Goal: Information Seeking & Learning: Check status

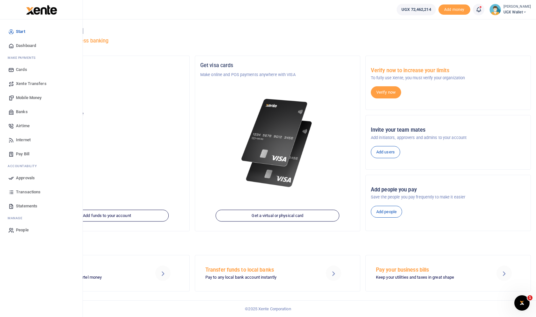
click at [32, 82] on span "Xente Transfers" at bounding box center [31, 83] width 31 height 6
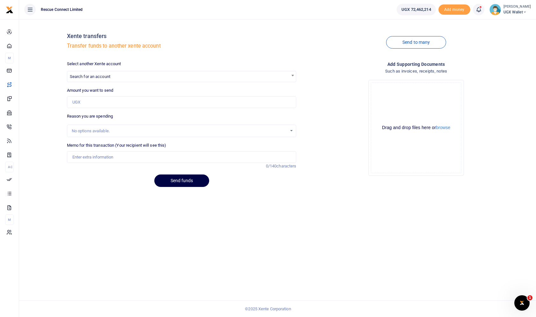
click at [121, 49] on div "Xente transfers Transfer funds to another xente account" at bounding box center [182, 42] width 230 height 36
click at [160, 78] on span "Search for an account" at bounding box center [181, 76] width 229 height 10
click at [161, 101] on li "Please enter 4 or more characters" at bounding box center [181, 99] width 229 height 10
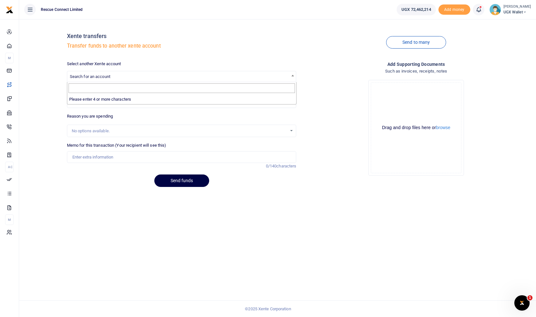
click at [159, 125] on div "No options available." at bounding box center [182, 130] width 230 height 13
click at [167, 99] on input "Amount you want to send" at bounding box center [182, 102] width 230 height 12
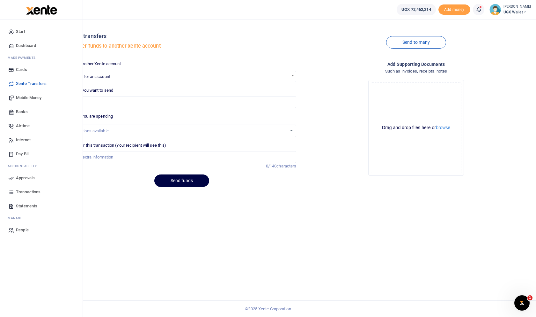
click at [27, 42] on link "Dashboard" at bounding box center [41, 46] width 72 height 14
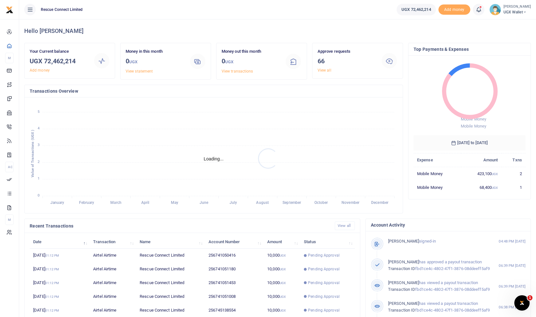
scroll to position [0, 0]
click at [31, 8] on icon at bounding box center [30, 9] width 6 height 7
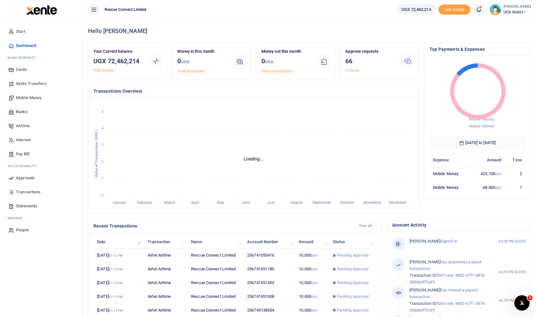
click at [33, 191] on span "Transactions" at bounding box center [28, 192] width 25 height 6
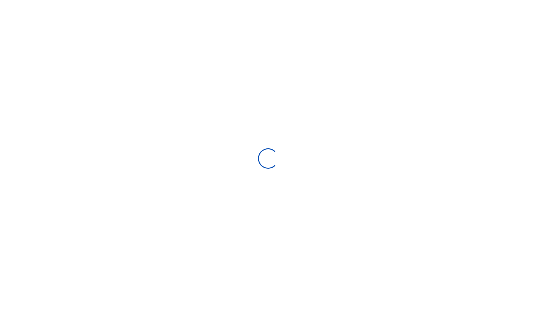
select select
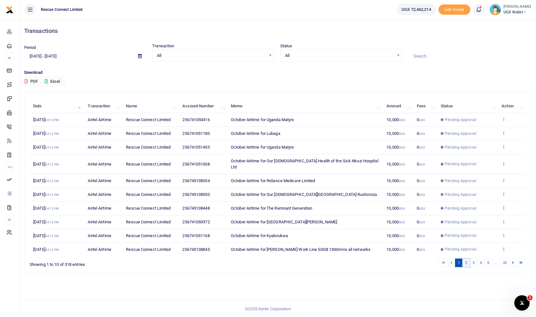
click at [465, 258] on link "2" at bounding box center [467, 262] width 8 height 9
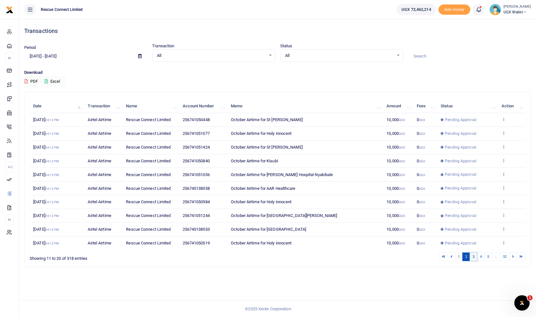
click at [473, 256] on link "3" at bounding box center [474, 256] width 8 height 9
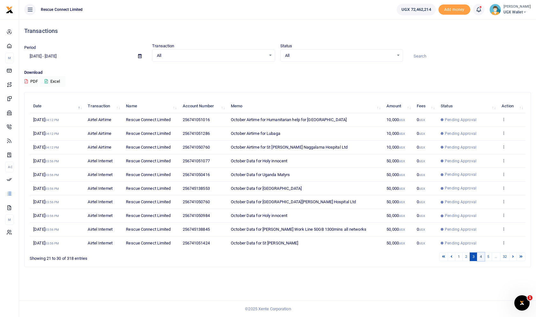
click at [482, 257] on link "4" at bounding box center [481, 256] width 8 height 9
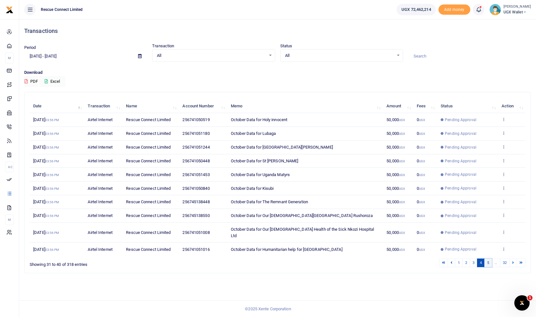
click at [490, 258] on link "5" at bounding box center [489, 262] width 8 height 9
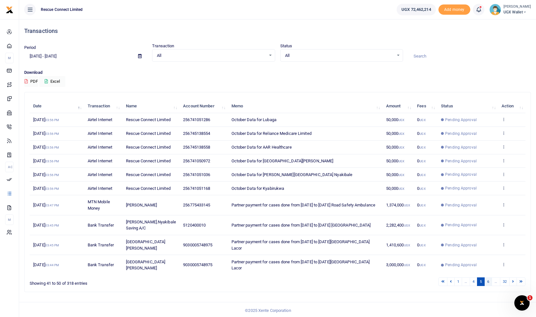
click at [489, 286] on link "6" at bounding box center [489, 281] width 8 height 9
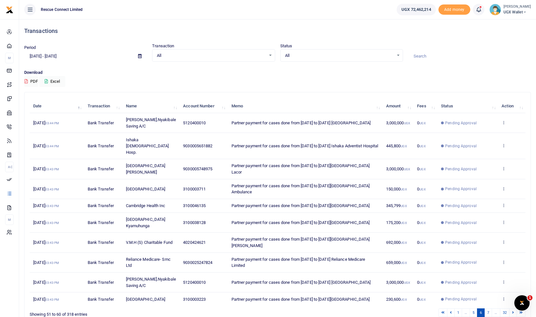
click at [220, 57] on span "All" at bounding box center [211, 55] width 109 height 6
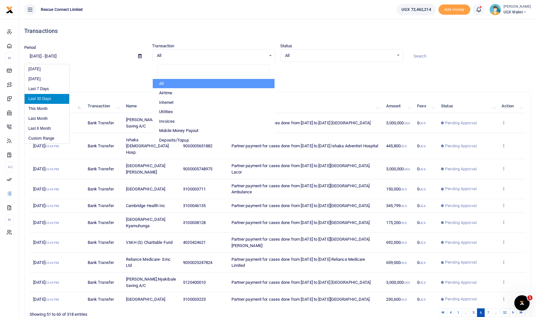
click at [73, 53] on input "[DATE] - [DATE]" at bounding box center [78, 56] width 109 height 11
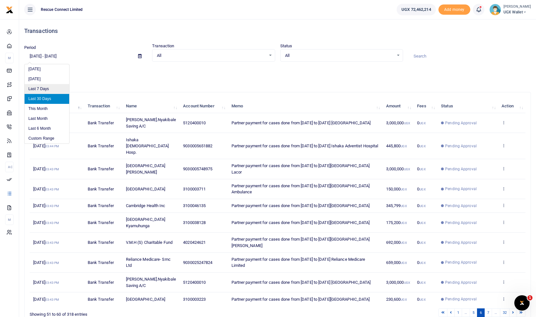
click at [50, 88] on li "Last 7 Days" at bounding box center [47, 89] width 45 height 10
type input "[DATE] - [DATE]"
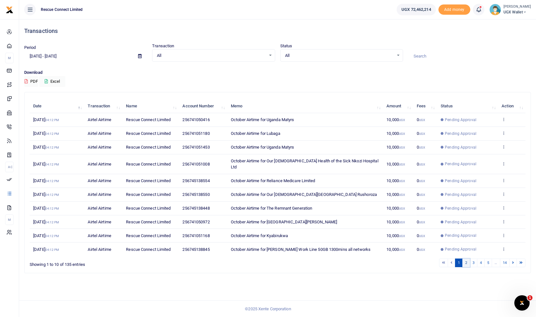
click at [467, 258] on link "2" at bounding box center [467, 262] width 8 height 9
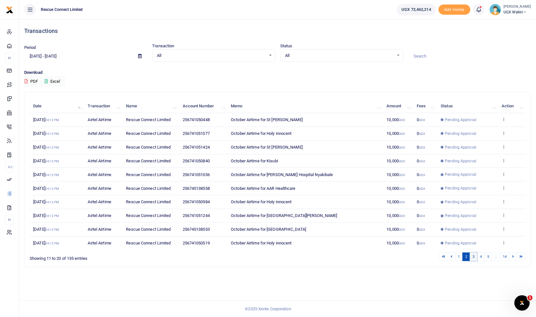
click at [473, 257] on link "3" at bounding box center [474, 256] width 8 height 9
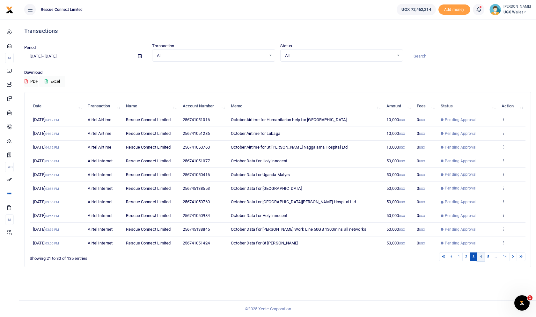
click at [482, 257] on link "4" at bounding box center [481, 256] width 8 height 9
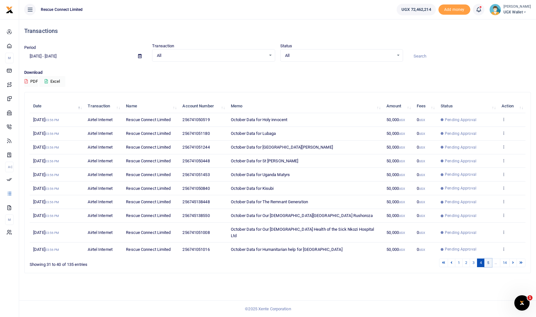
click at [488, 258] on link "5" at bounding box center [489, 262] width 8 height 9
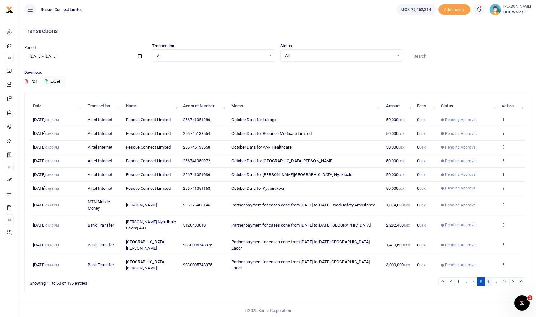
click at [487, 286] on link "6" at bounding box center [489, 281] width 8 height 9
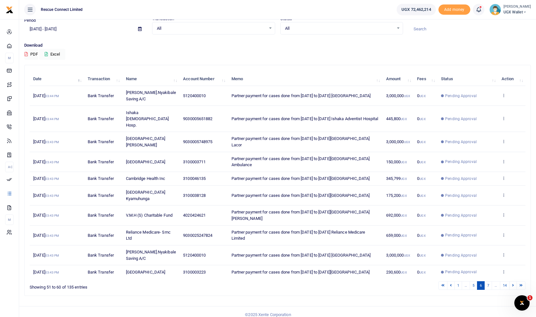
scroll to position [45, 0]
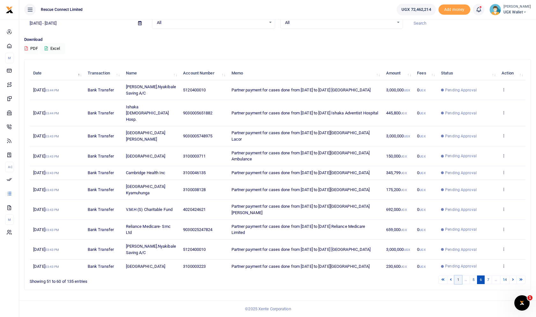
click at [458, 278] on link "1" at bounding box center [459, 279] width 8 height 9
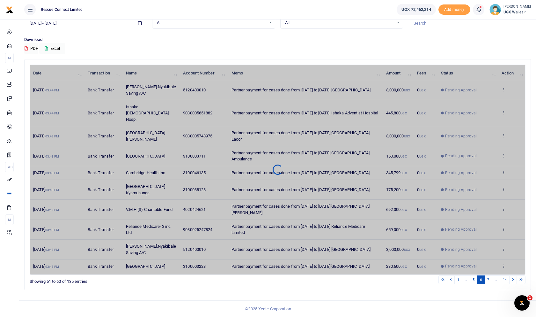
scroll to position [0, 0]
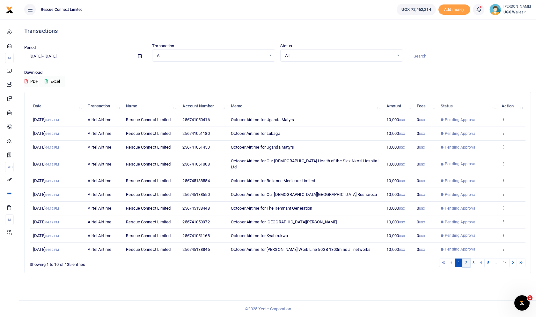
click at [465, 258] on link "2" at bounding box center [467, 262] width 8 height 9
